Goal: Transaction & Acquisition: Purchase product/service

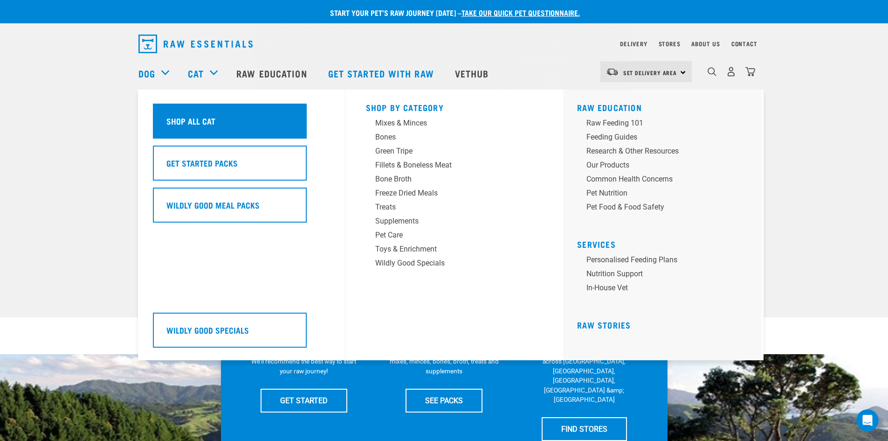
click at [206, 121] on h5 "Shop All Cat" at bounding box center [190, 121] width 49 height 12
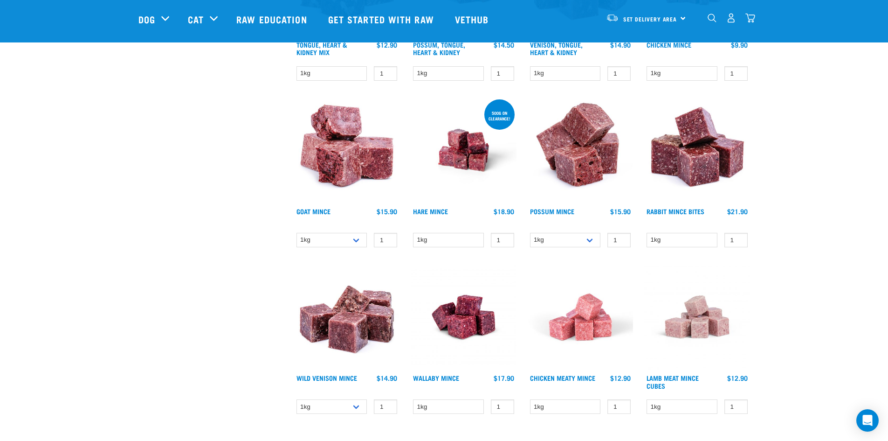
scroll to position [1166, 0]
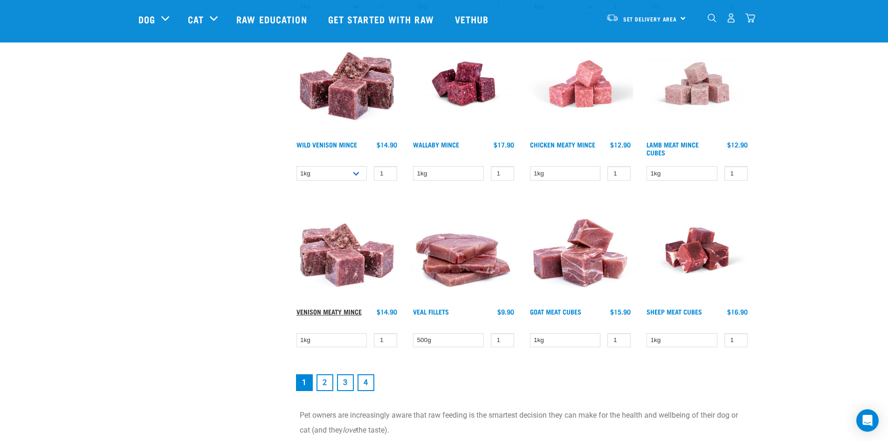
click at [344, 312] on link "Venison Meaty Mince" at bounding box center [329, 311] width 65 height 3
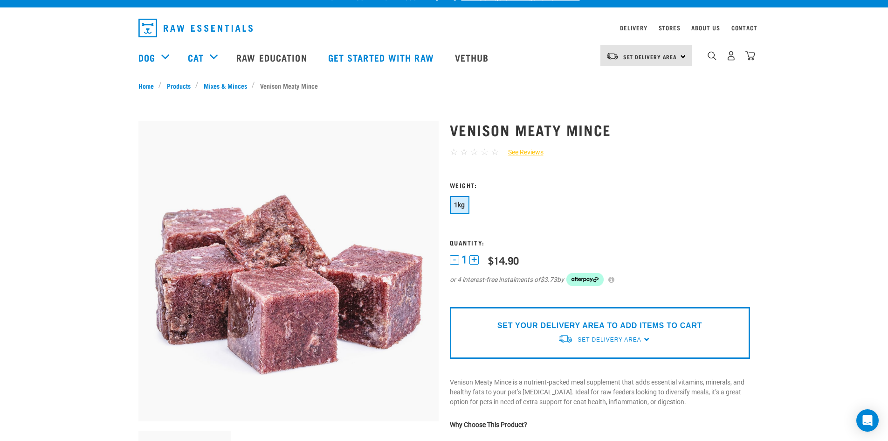
scroll to position [233, 0]
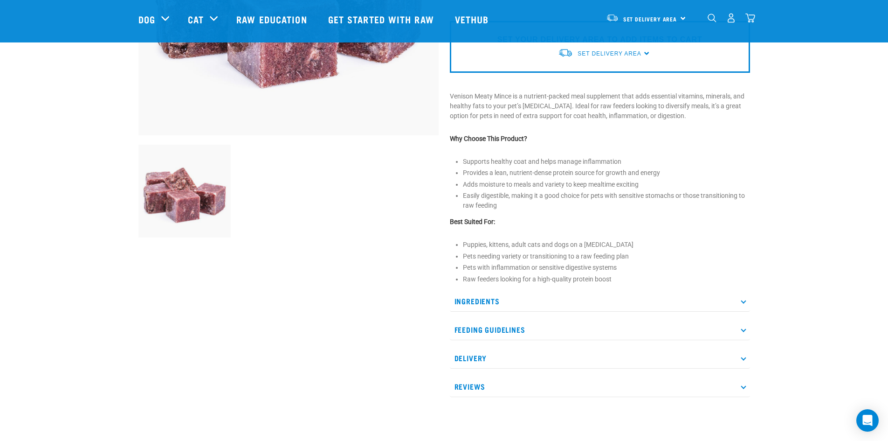
click at [502, 302] on p "Ingredients" at bounding box center [600, 301] width 300 height 21
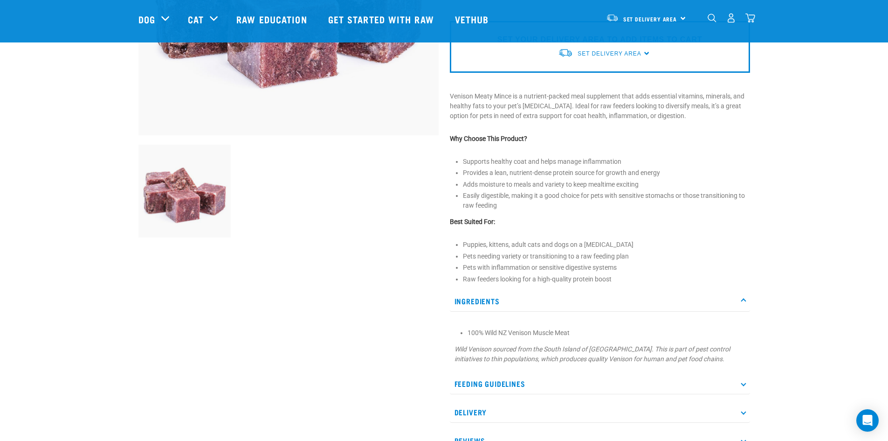
click at [528, 304] on p "Ingredients" at bounding box center [600, 301] width 300 height 21
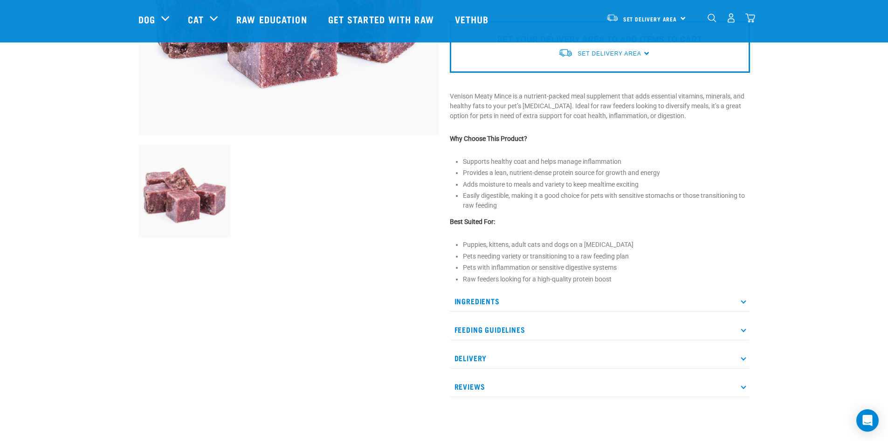
click at [531, 330] on p "Feeding Guidelines" at bounding box center [600, 329] width 300 height 21
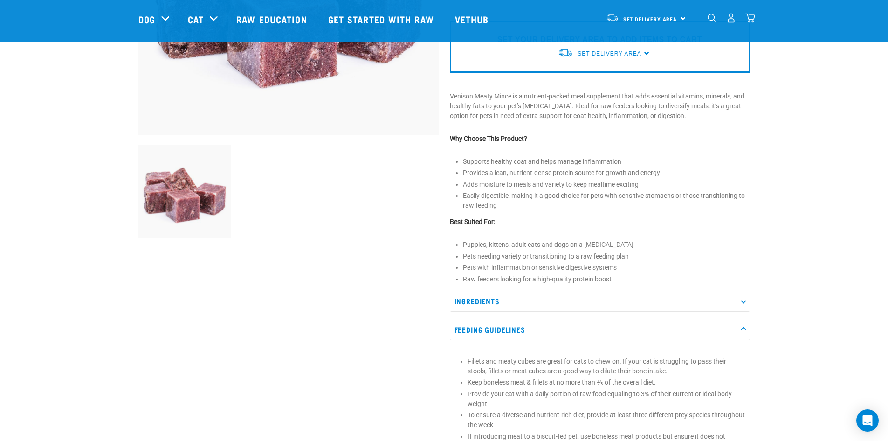
scroll to position [0, 0]
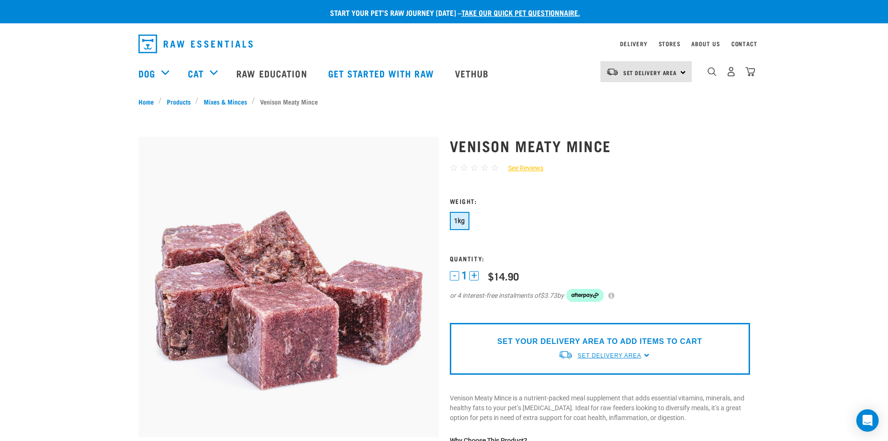
click at [634, 354] on span "Set Delivery Area" at bounding box center [609, 355] width 63 height 7
click at [589, 378] on link "[GEOGRAPHIC_DATA]" at bounding box center [604, 376] width 93 height 15
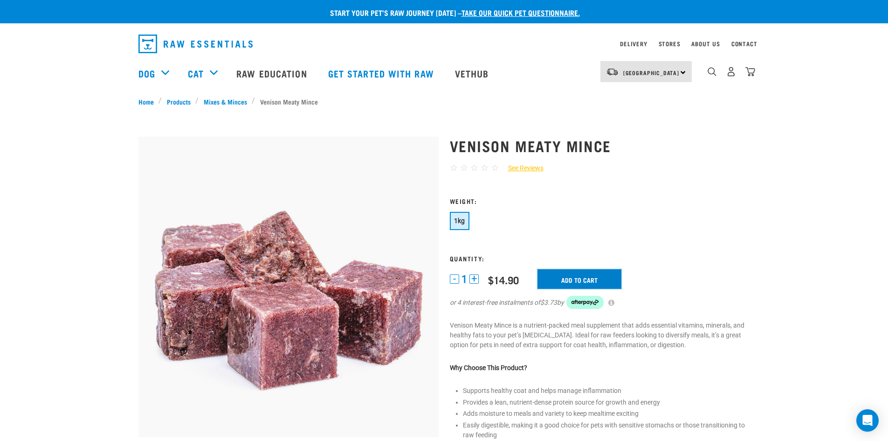
click at [601, 277] on input "Add to cart" at bounding box center [580, 279] width 84 height 20
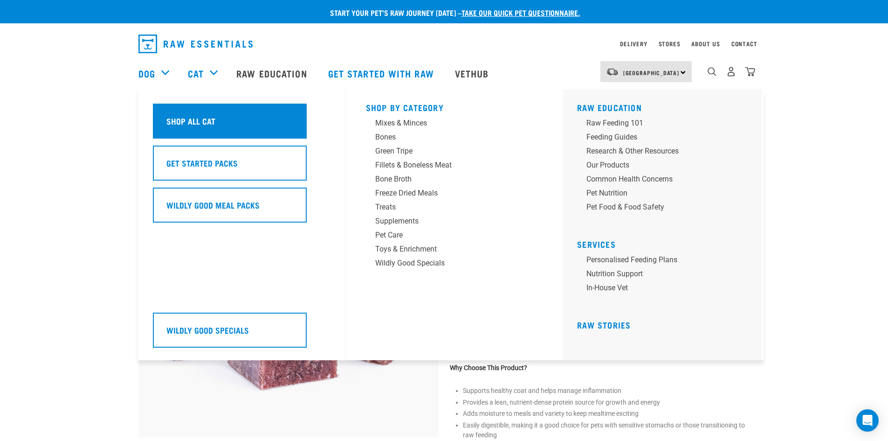
click at [0, 0] on div at bounding box center [0, 0] width 0 height 0
click at [197, 126] on h5 "Shop All Cat" at bounding box center [190, 121] width 49 height 12
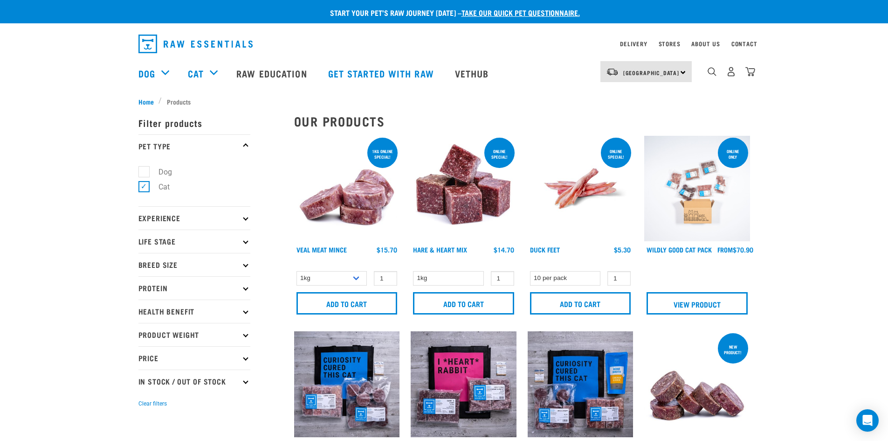
click at [362, 212] on img at bounding box center [347, 189] width 106 height 106
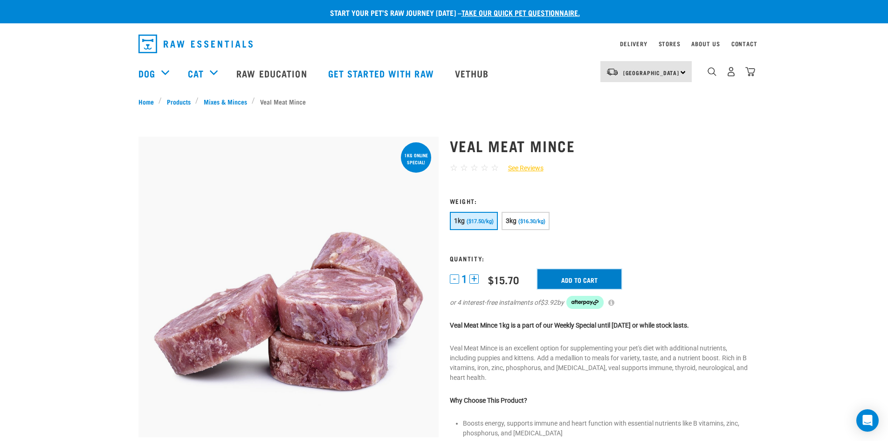
click at [585, 274] on input "Add to cart" at bounding box center [580, 279] width 84 height 20
click at [753, 76] on img "dropdown navigation" at bounding box center [751, 72] width 10 height 10
click at [750, 76] on img "dropdown navigation" at bounding box center [751, 72] width 10 height 10
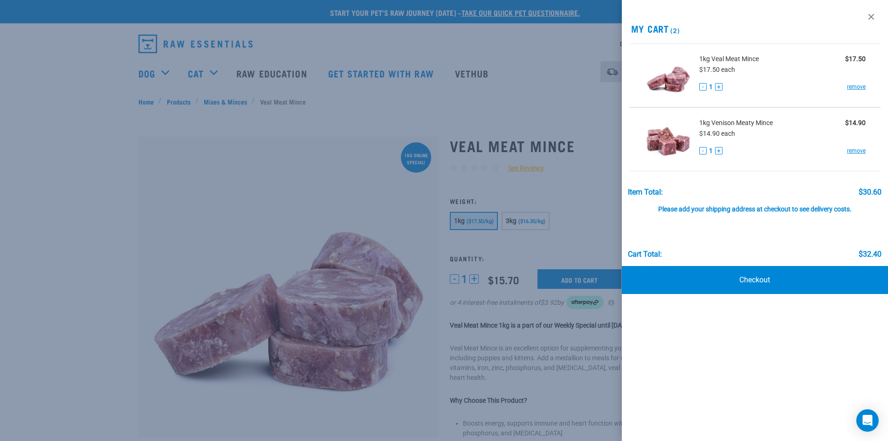
click at [672, 144] on img at bounding box center [669, 139] width 48 height 48
click at [863, 151] on link "remove" at bounding box center [856, 150] width 19 height 8
click at [860, 151] on link "remove" at bounding box center [856, 150] width 19 height 8
click at [870, 18] on link at bounding box center [871, 16] width 15 height 15
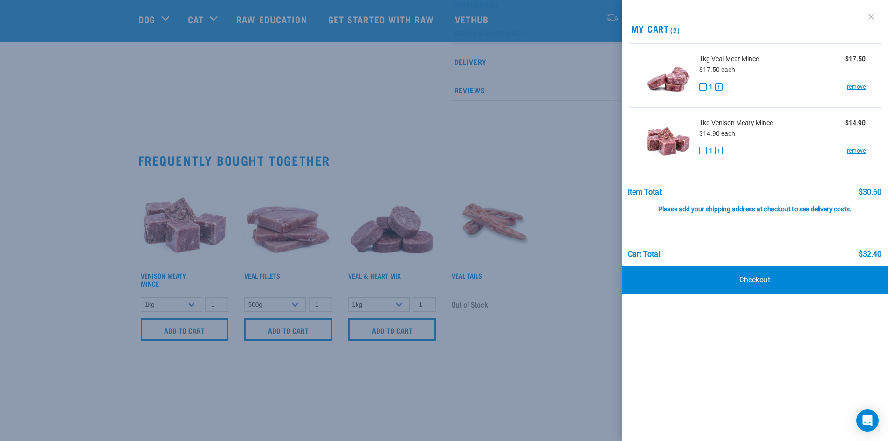
scroll to position [233, 0]
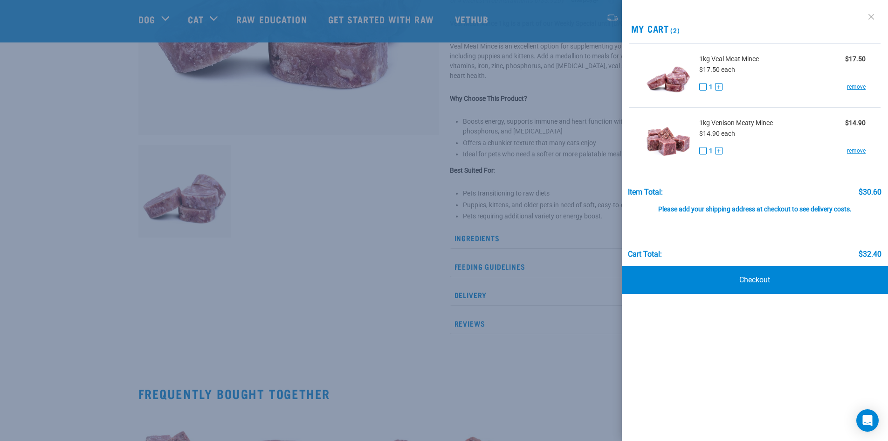
click at [874, 14] on link at bounding box center [871, 16] width 15 height 15
click at [872, 18] on link at bounding box center [871, 16] width 15 height 15
click at [372, 132] on div at bounding box center [444, 220] width 888 height 441
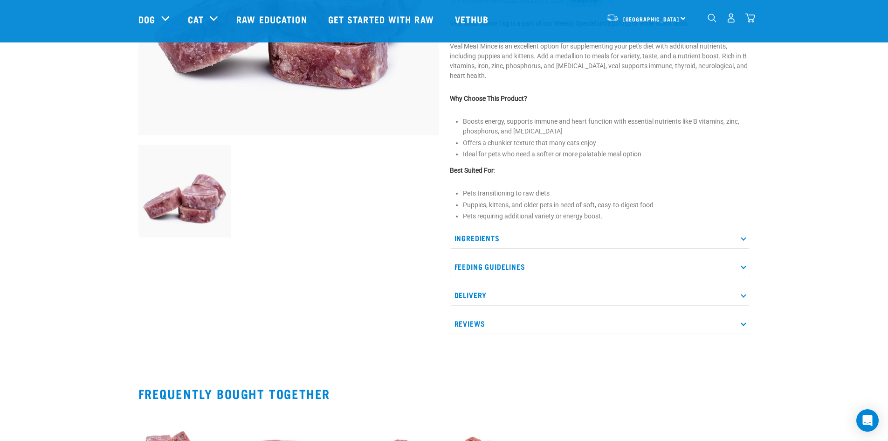
scroll to position [0, 0]
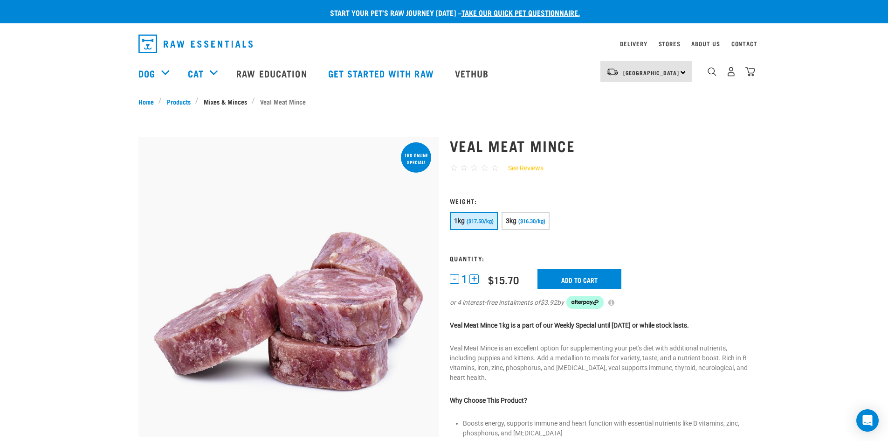
click at [236, 101] on link "Mixes & Minces" at bounding box center [225, 102] width 53 height 10
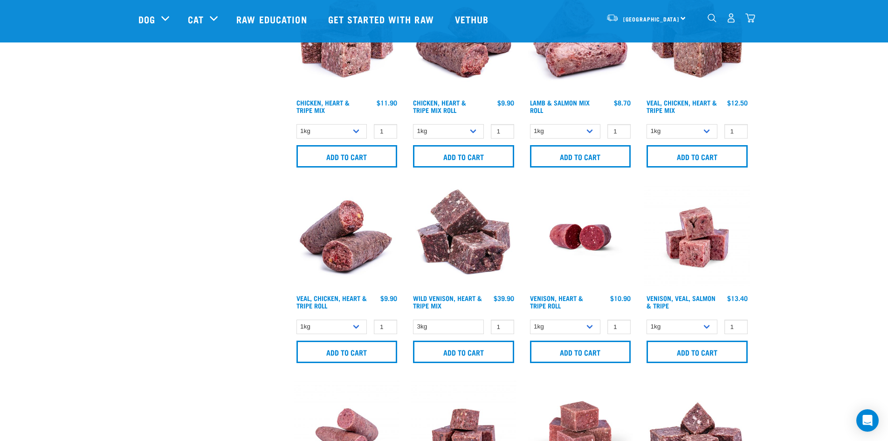
scroll to position [233, 0]
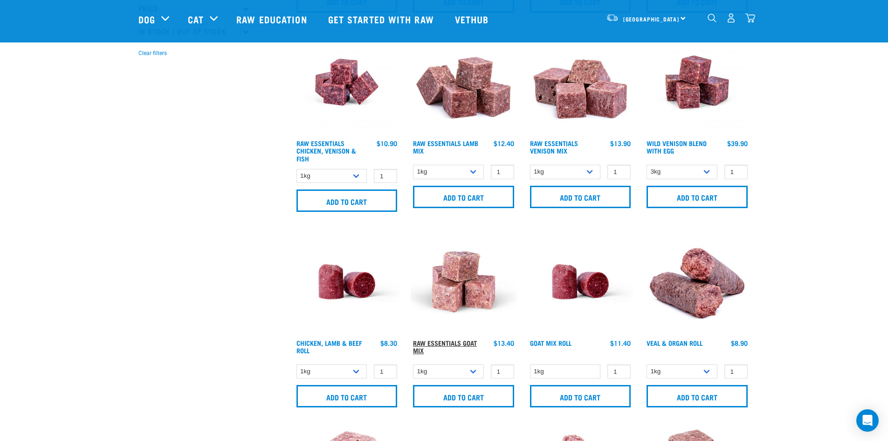
click at [448, 341] on link "Raw Essentials Goat Mix" at bounding box center [445, 346] width 64 height 11
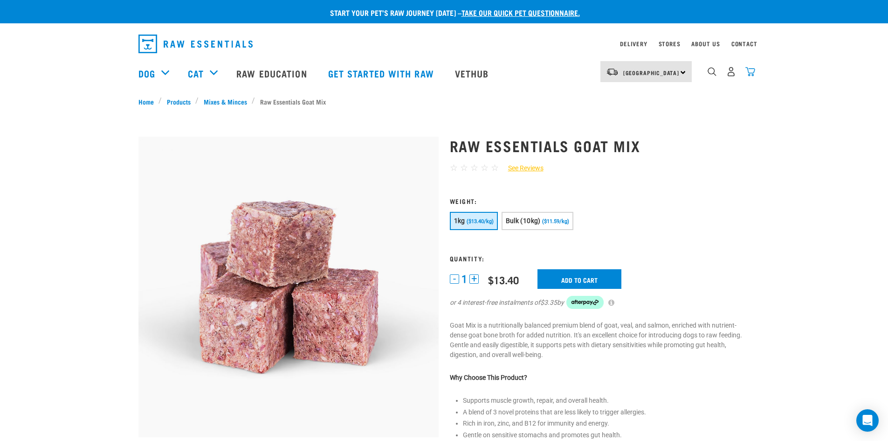
click at [750, 73] on img "dropdown navigation" at bounding box center [751, 72] width 10 height 10
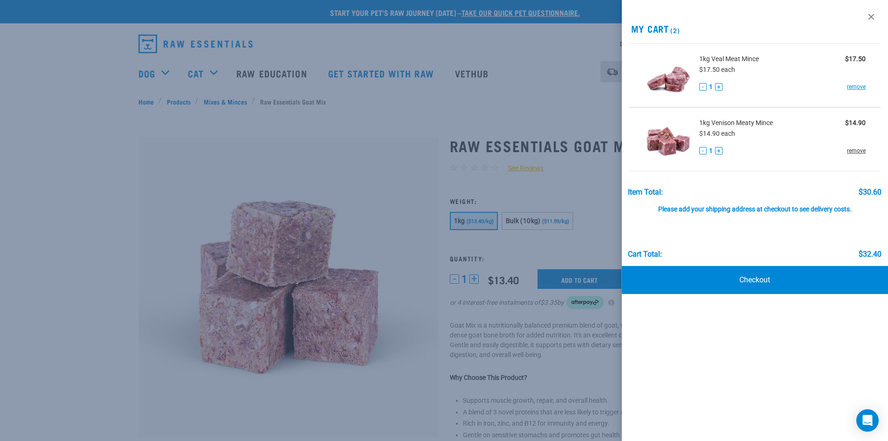
click at [856, 150] on link "remove" at bounding box center [856, 150] width 19 height 8
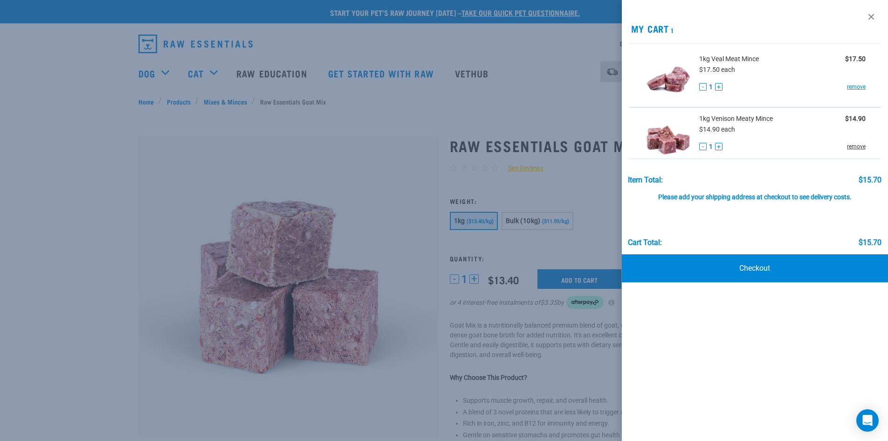
click at [860, 151] on div "1kg Venison Meaty Mince $14.90 $14.90 each - 1 + remove" at bounding box center [780, 135] width 174 height 42
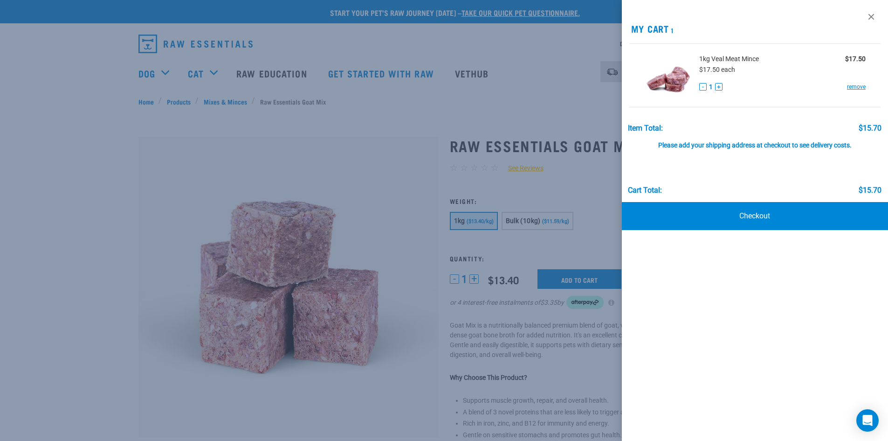
click at [430, 95] on div at bounding box center [444, 220] width 888 height 441
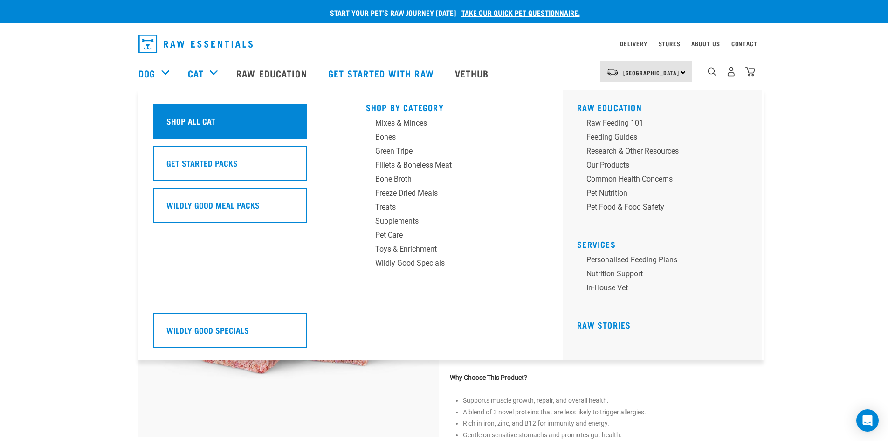
click at [194, 119] on h5 "Shop All Cat" at bounding box center [190, 121] width 49 height 12
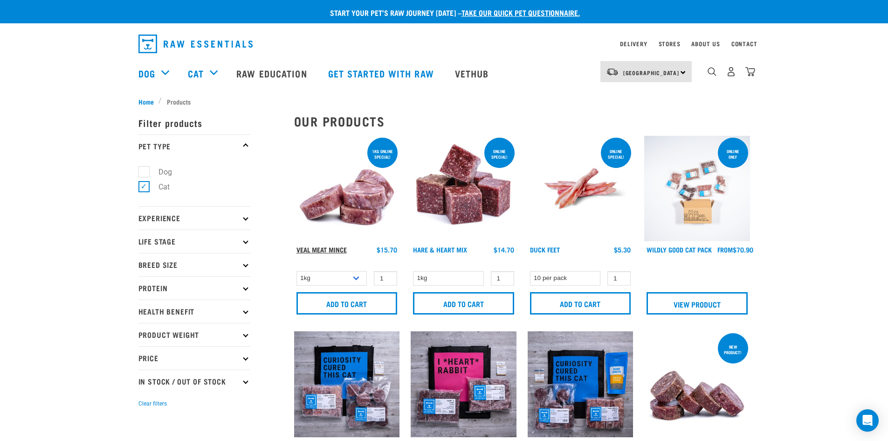
click at [330, 249] on link "Veal Meat Mince" at bounding box center [322, 249] width 50 height 3
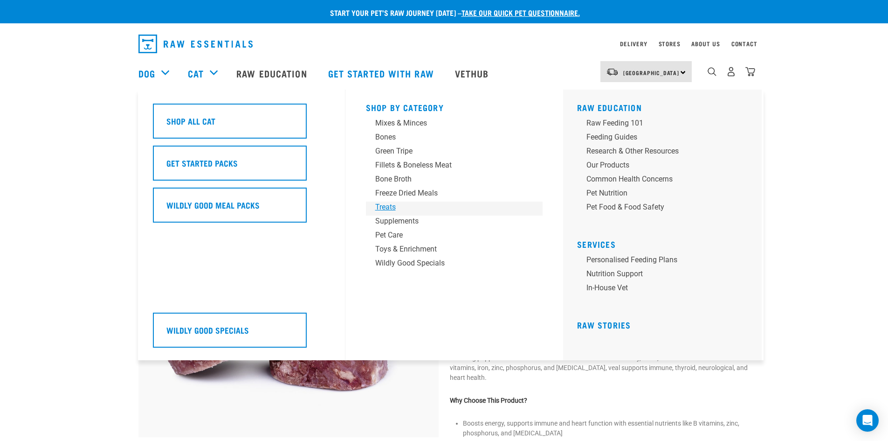
click at [388, 205] on div "Treats" at bounding box center [448, 206] width 146 height 11
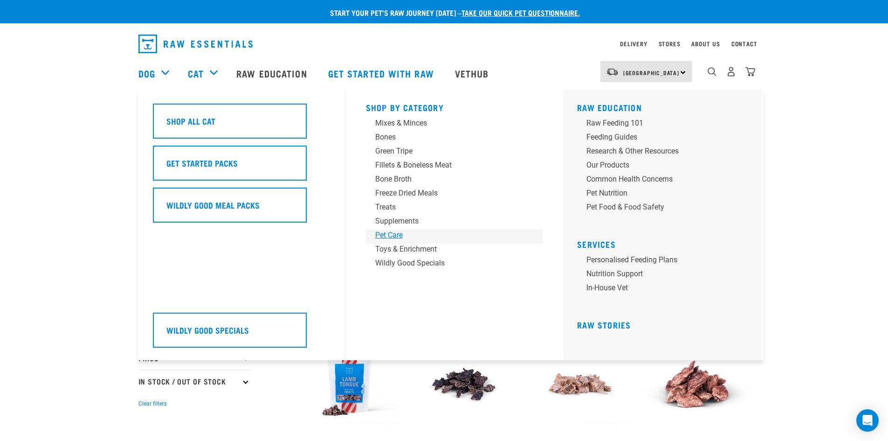
click at [399, 236] on div "Pet Care" at bounding box center [448, 234] width 146 height 11
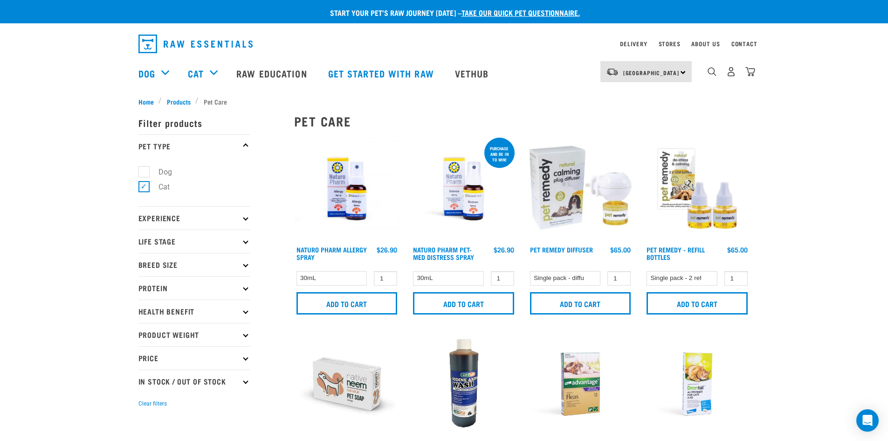
click at [752, 76] on img "dropdown navigation" at bounding box center [751, 72] width 10 height 10
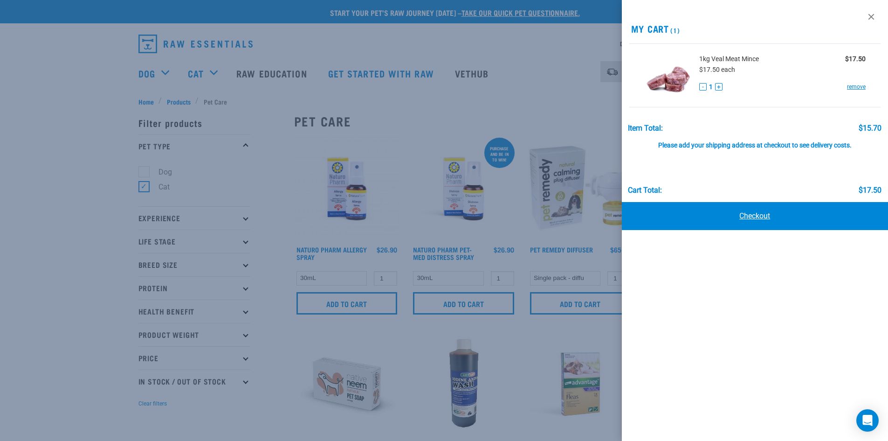
click at [770, 215] on link "Checkout" at bounding box center [755, 216] width 267 height 28
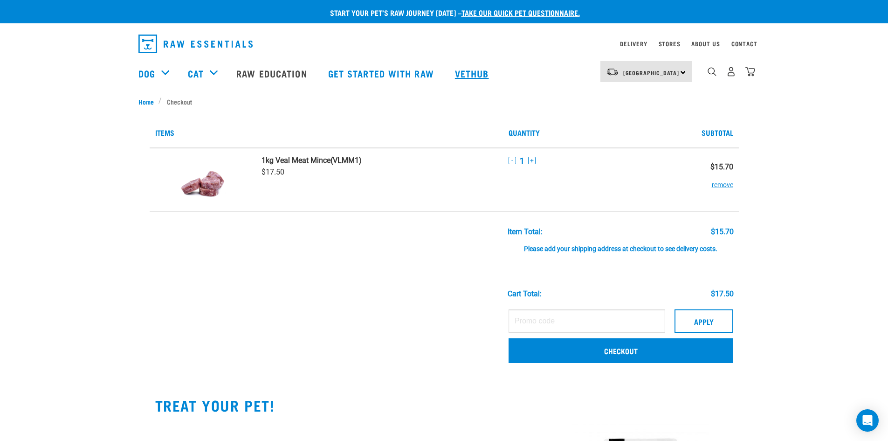
click at [476, 71] on link "Vethub" at bounding box center [473, 73] width 55 height 37
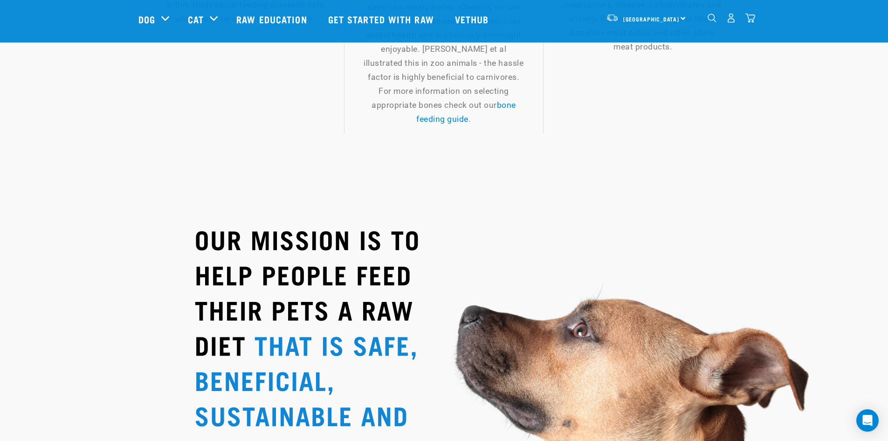
scroll to position [1166, 0]
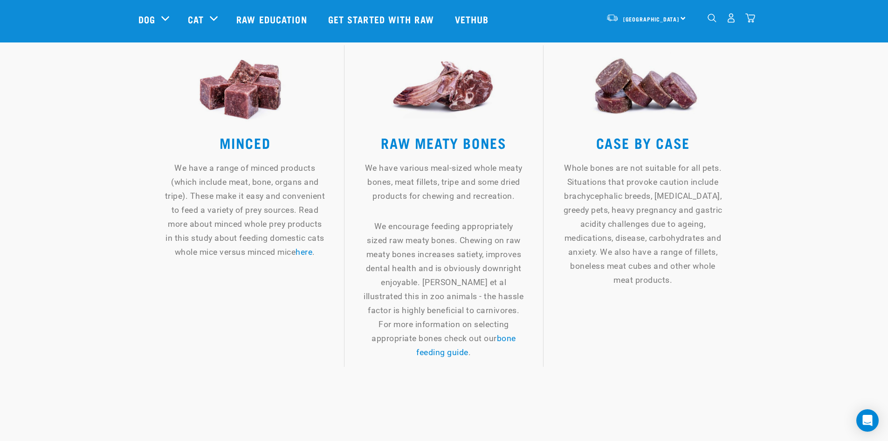
click at [753, 19] on img "dropdown navigation" at bounding box center [751, 18] width 10 height 10
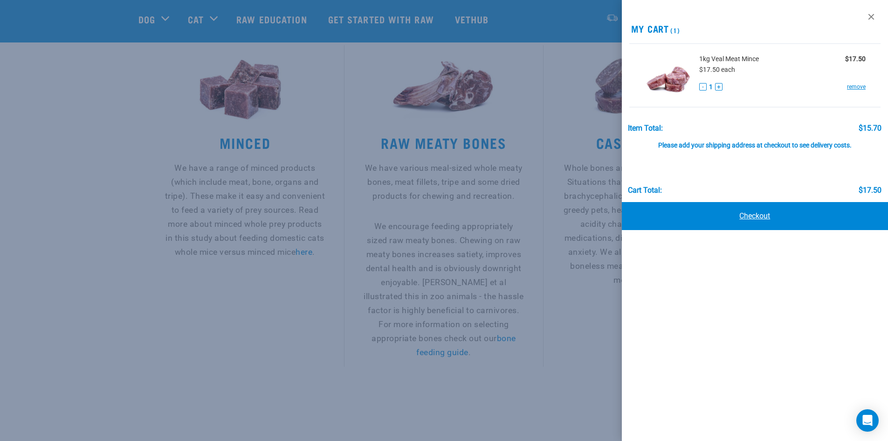
click at [764, 213] on link "Checkout" at bounding box center [755, 216] width 267 height 28
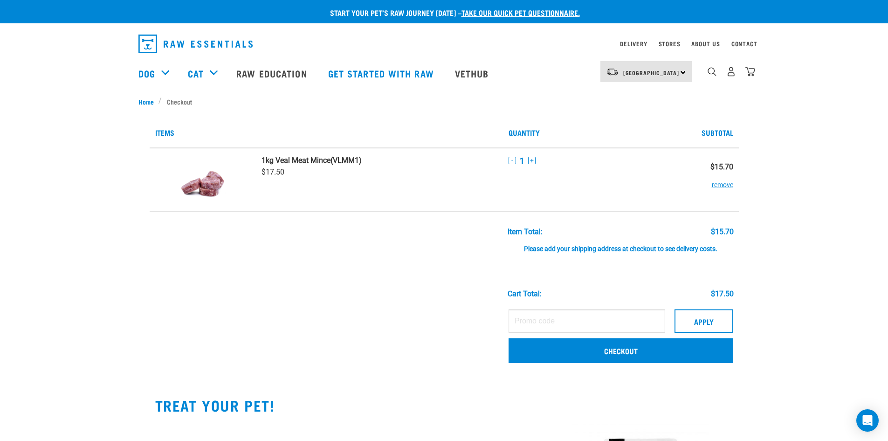
click at [643, 250] on div "Please add your shipping address at checkout to see delivery costs." at bounding box center [621, 244] width 226 height 17
click at [656, 357] on link "Checkout" at bounding box center [621, 350] width 225 height 24
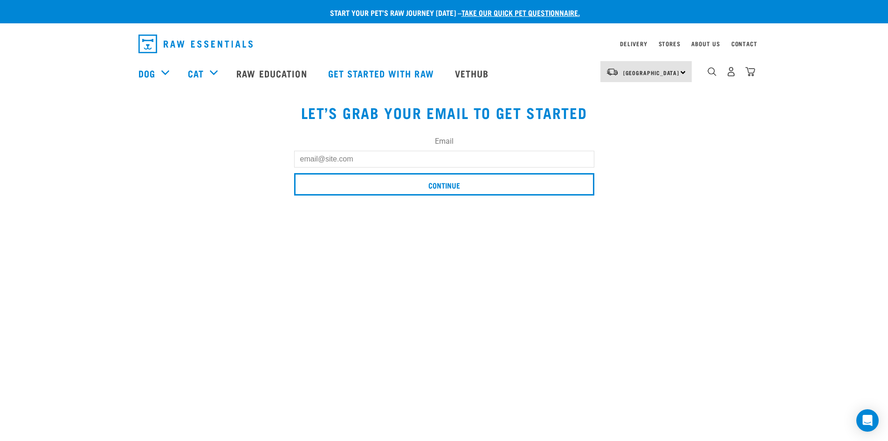
click at [380, 160] on input "Email" at bounding box center [444, 159] width 300 height 17
type input "sheralee.hazard@icloud.com"
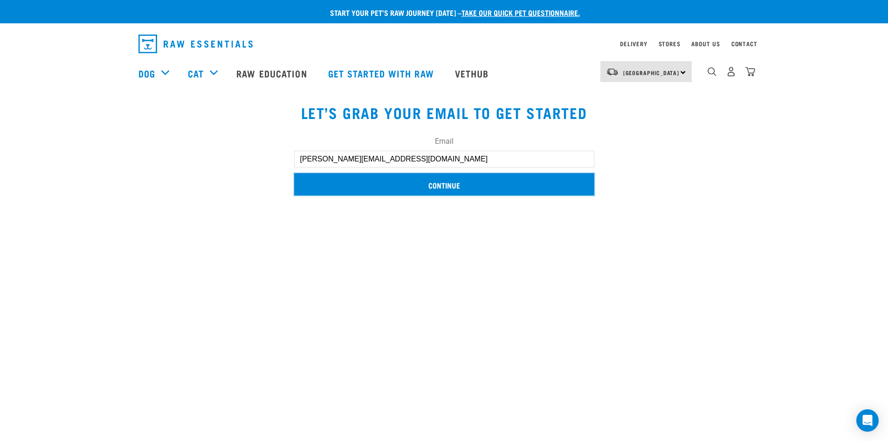
click at [442, 185] on input "Continue" at bounding box center [444, 184] width 300 height 22
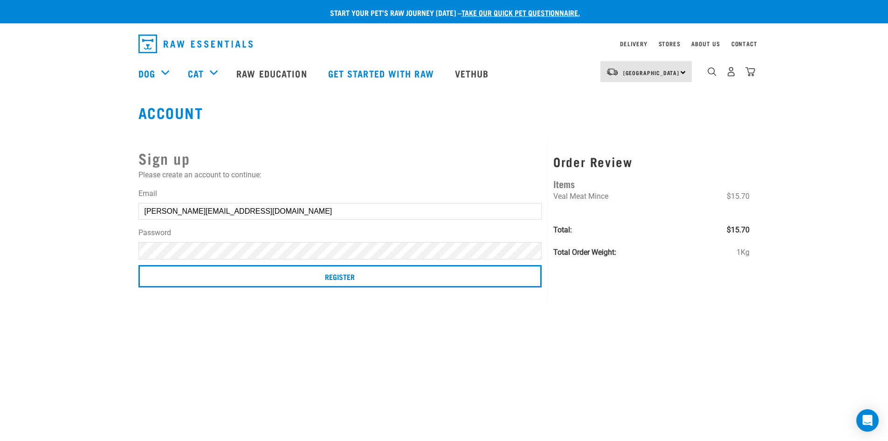
click at [139, 265] on input "Register" at bounding box center [341, 276] width 404 height 22
click at [42, 268] on div "Start your pet’s raw journey today – take our quick pet questionnaire. Delivery…" at bounding box center [444, 149] width 888 height 298
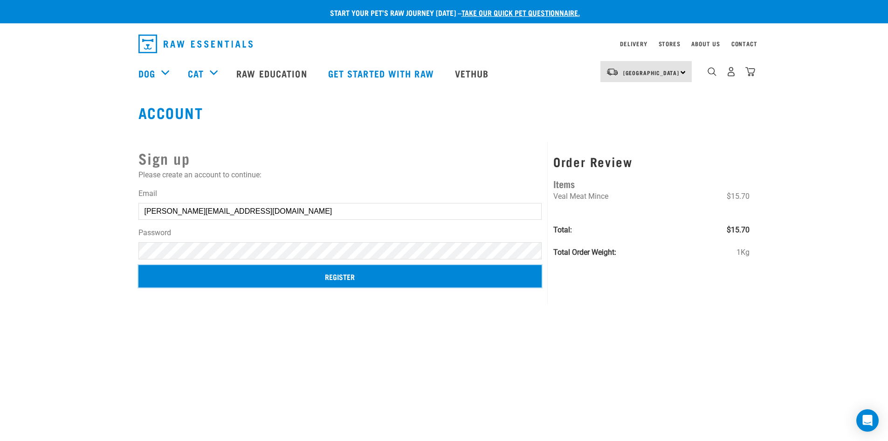
click at [351, 274] on input "Register" at bounding box center [341, 276] width 404 height 22
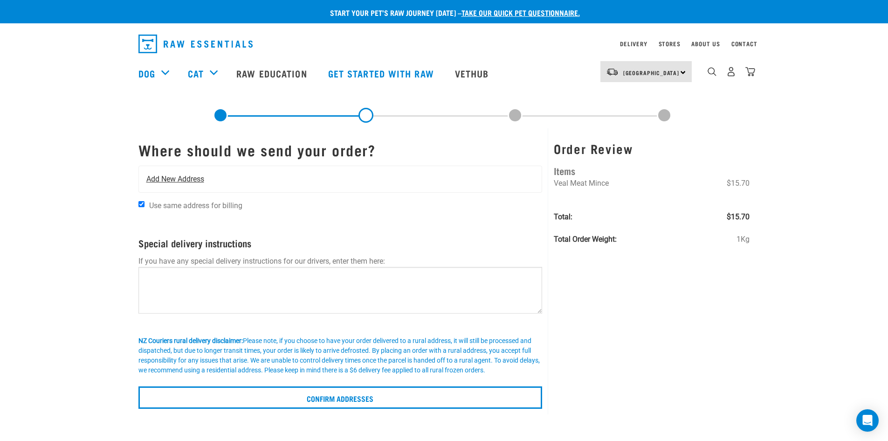
click at [201, 174] on span "Add New Address" at bounding box center [175, 178] width 58 height 11
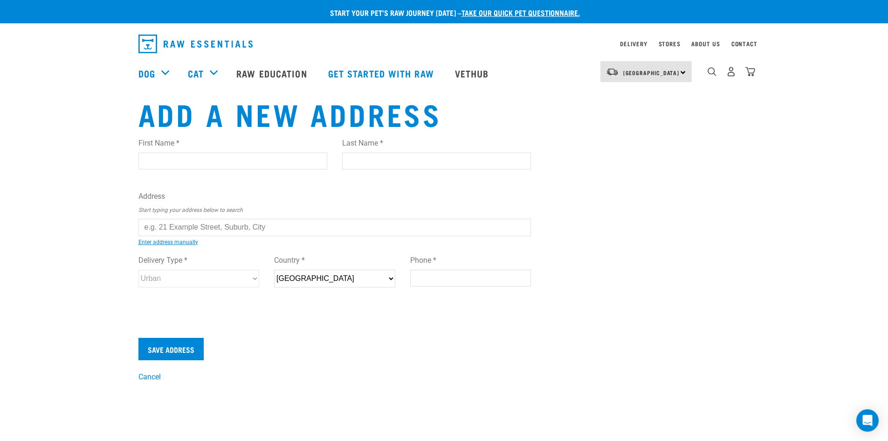
click at [166, 156] on input "First Name *" at bounding box center [233, 161] width 189 height 17
type input "[PERSON_NAME]"
type input "J"
type input "Hazard"
type input "[STREET_ADDRESS][PERSON_NAME]"
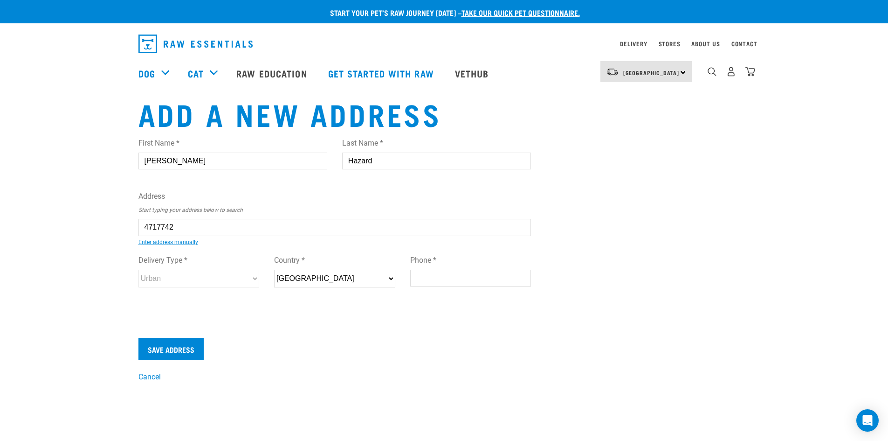
type input "[STREET_ADDRESS]"
type input "Fairfield"
type input "[GEOGRAPHIC_DATA]"
select select "WKO"
type input "3214"
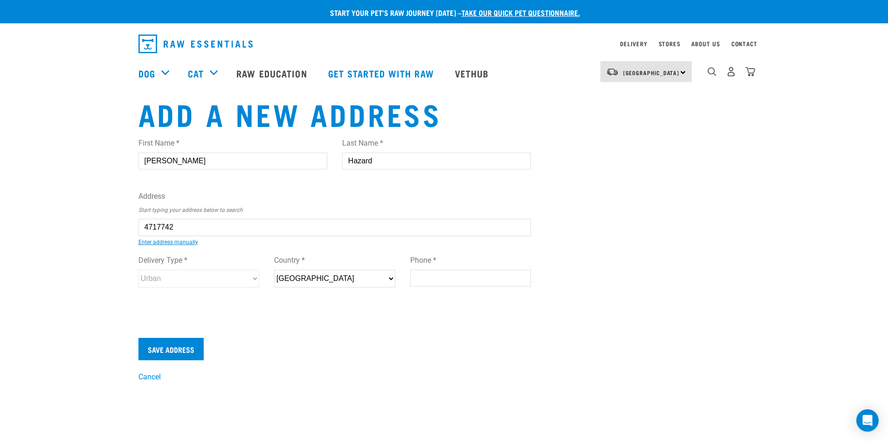
select select "Urban"
type input "3/3 Rumney Street, Fairfield, Hamilton 3214"
click at [315, 277] on select "New Zealand" at bounding box center [334, 279] width 121 height 18
click at [429, 278] on input "Phone *" at bounding box center [470, 278] width 121 height 17
type input "0275209485"
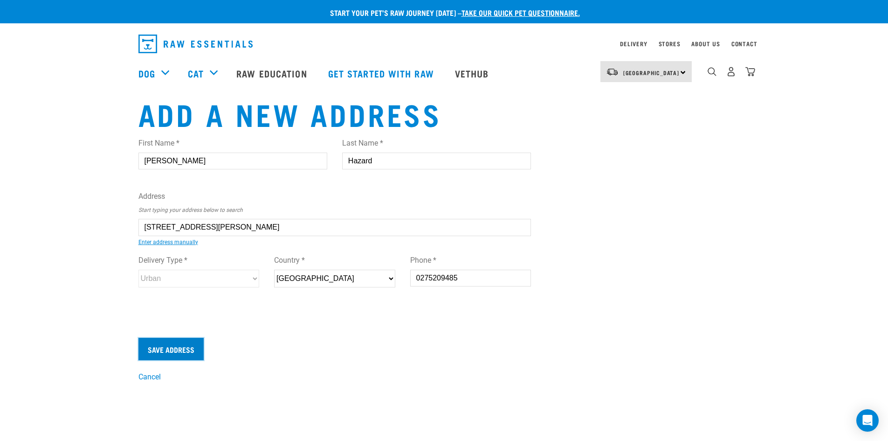
click at [181, 347] on input "Save Address" at bounding box center [171, 349] width 65 height 22
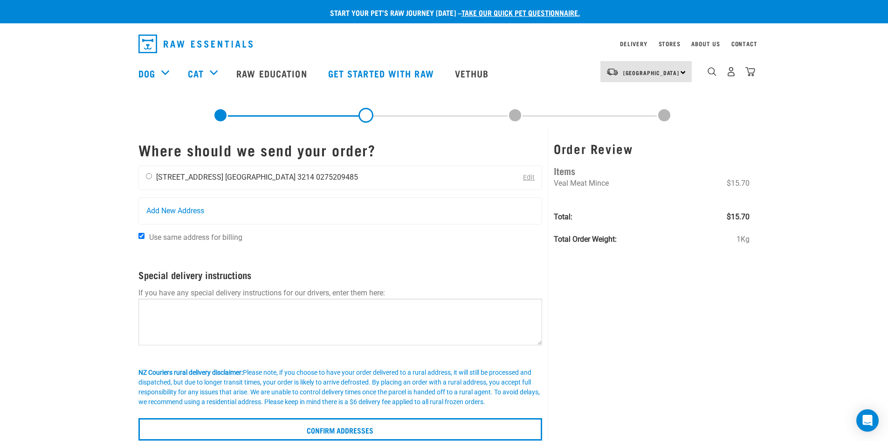
click at [150, 174] on input "radio" at bounding box center [149, 176] width 6 height 6
radio input "true"
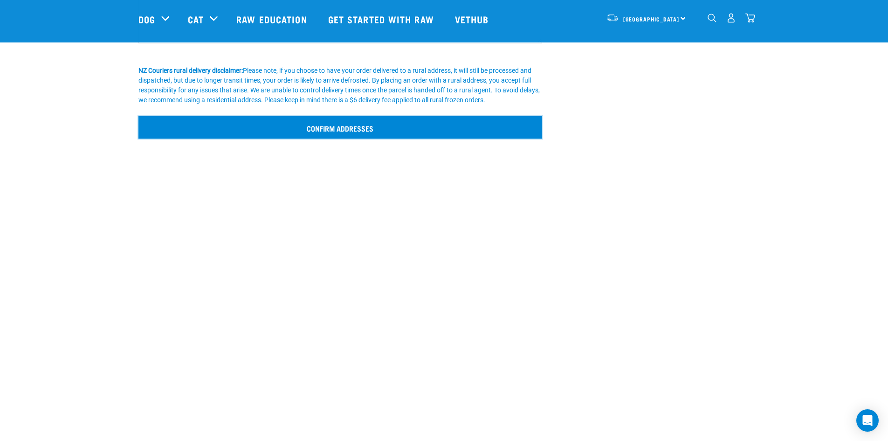
click at [354, 126] on input "Confirm addresses" at bounding box center [341, 127] width 404 height 22
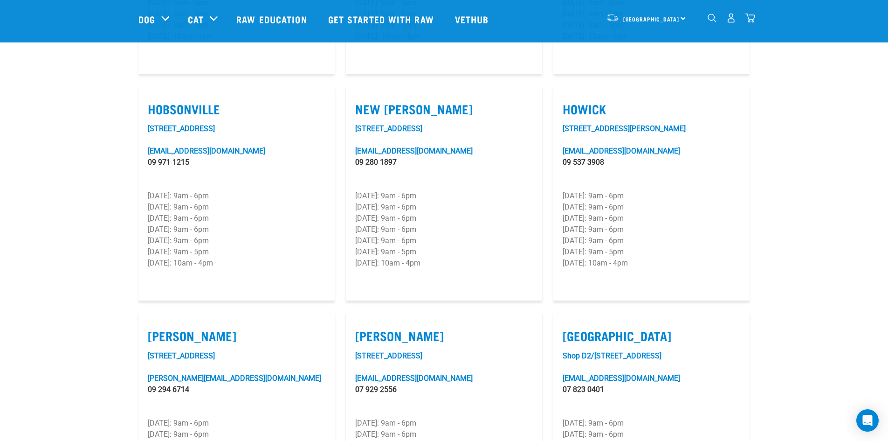
scroll to position [933, 0]
